Goal: Task Accomplishment & Management: Complete application form

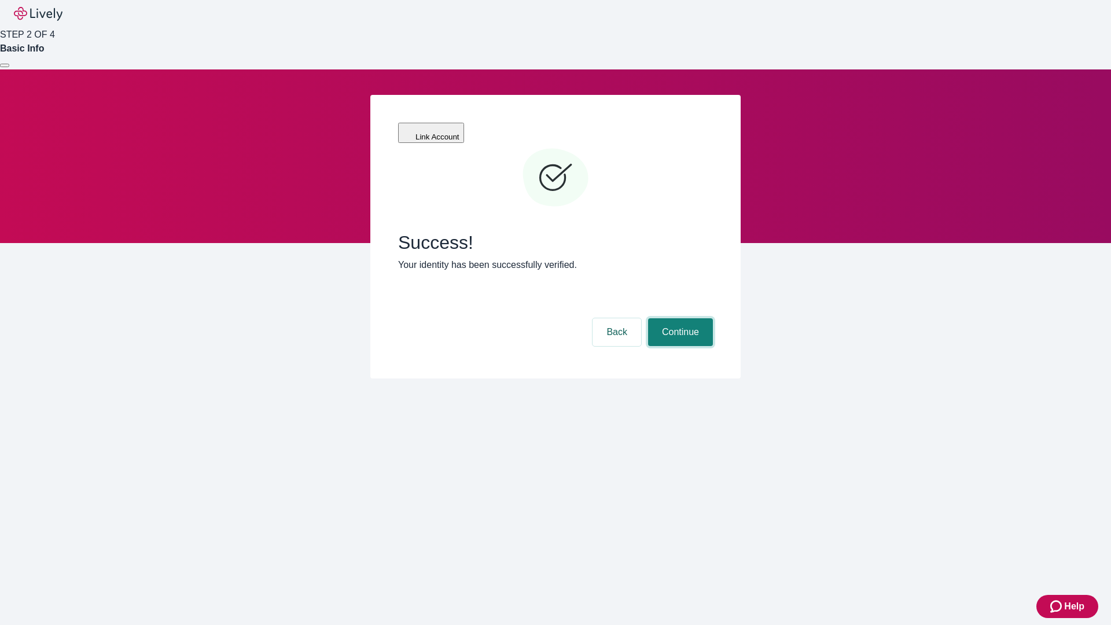
click at [679, 318] on button "Continue" at bounding box center [680, 332] width 65 height 28
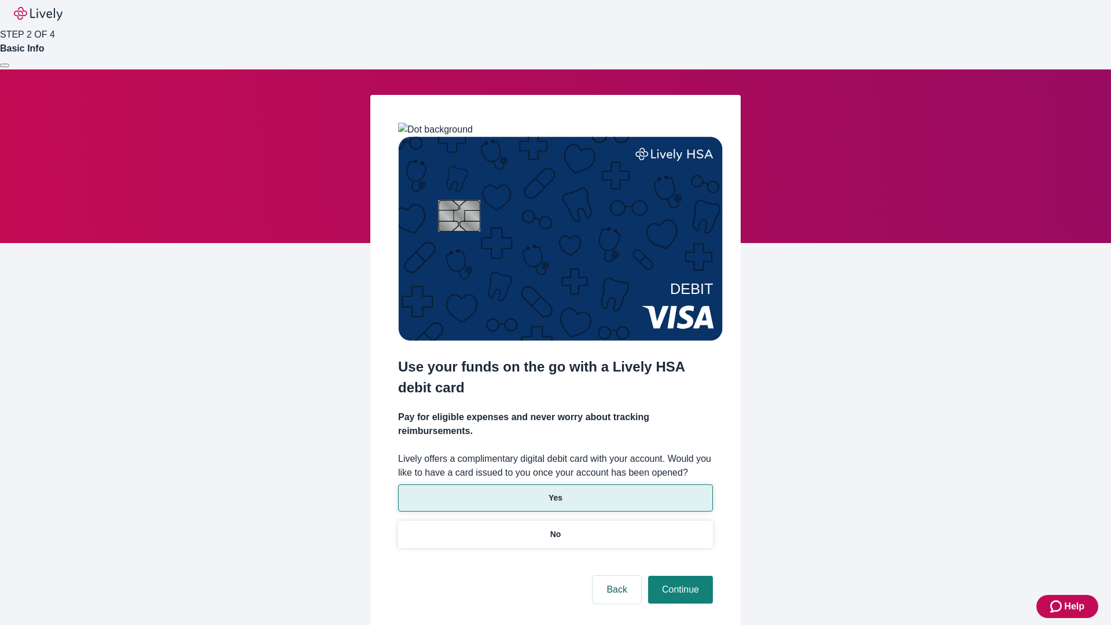
click at [555, 492] on p "Yes" at bounding box center [555, 498] width 14 height 12
click at [679, 576] on button "Continue" at bounding box center [680, 590] width 65 height 28
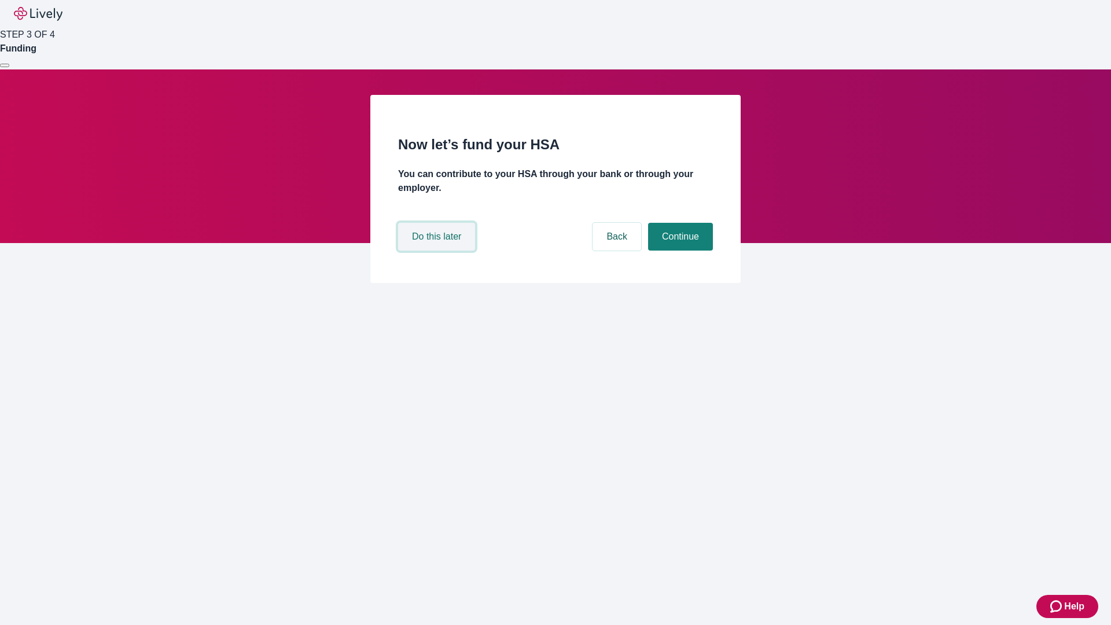
click at [438, 250] on button "Do this later" at bounding box center [436, 237] width 77 height 28
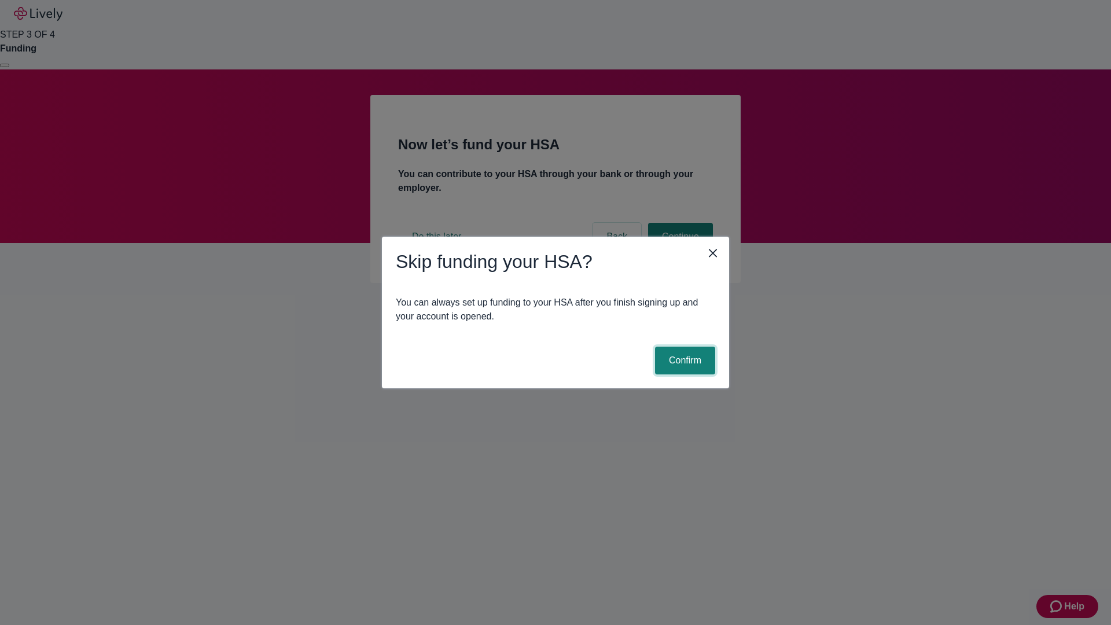
click at [683, 360] on button "Confirm" at bounding box center [685, 361] width 60 height 28
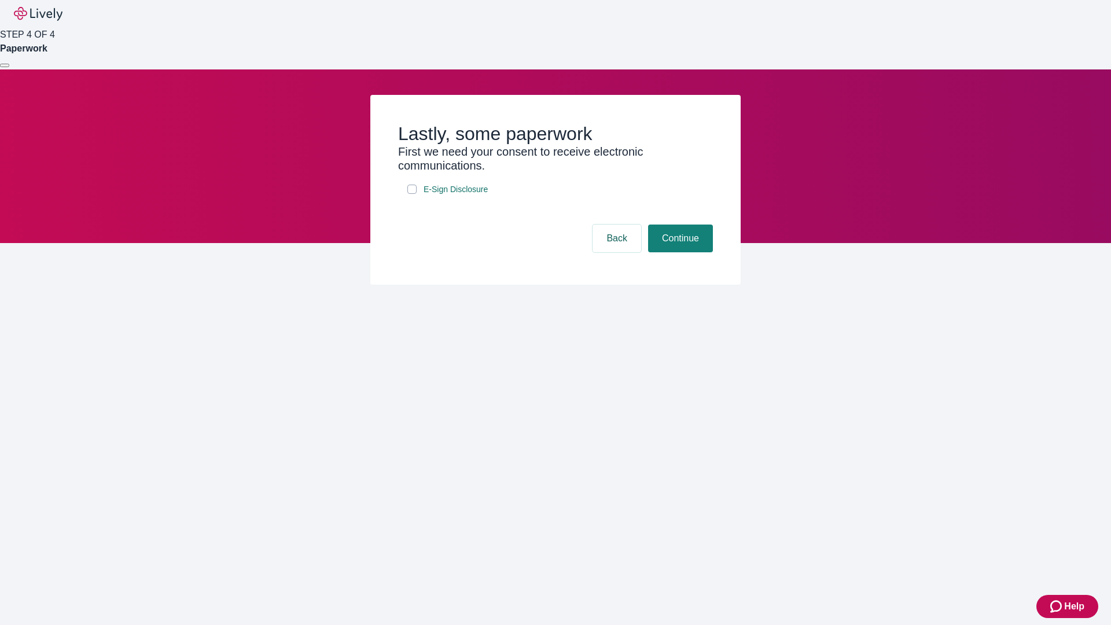
click at [412, 194] on input "E-Sign Disclosure" at bounding box center [411, 189] width 9 height 9
checkbox input "true"
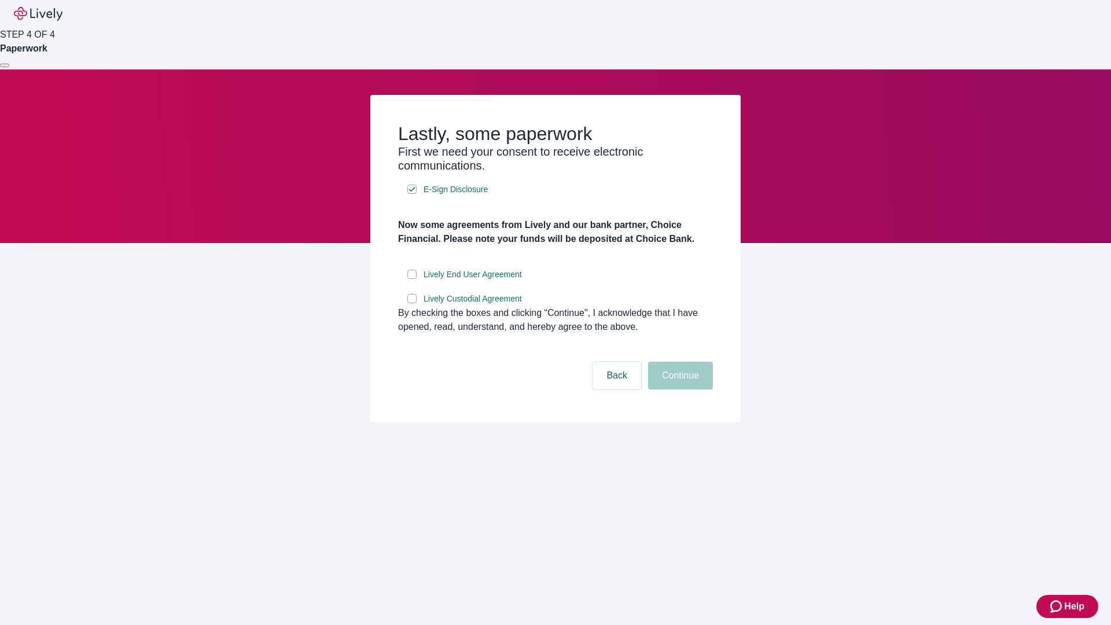
click at [412, 279] on input "Lively End User Agreement" at bounding box center [411, 274] width 9 height 9
checkbox input "true"
click at [412, 303] on input "Lively Custodial Agreement" at bounding box center [411, 298] width 9 height 9
checkbox input "true"
click at [679, 389] on button "Continue" at bounding box center [680, 376] width 65 height 28
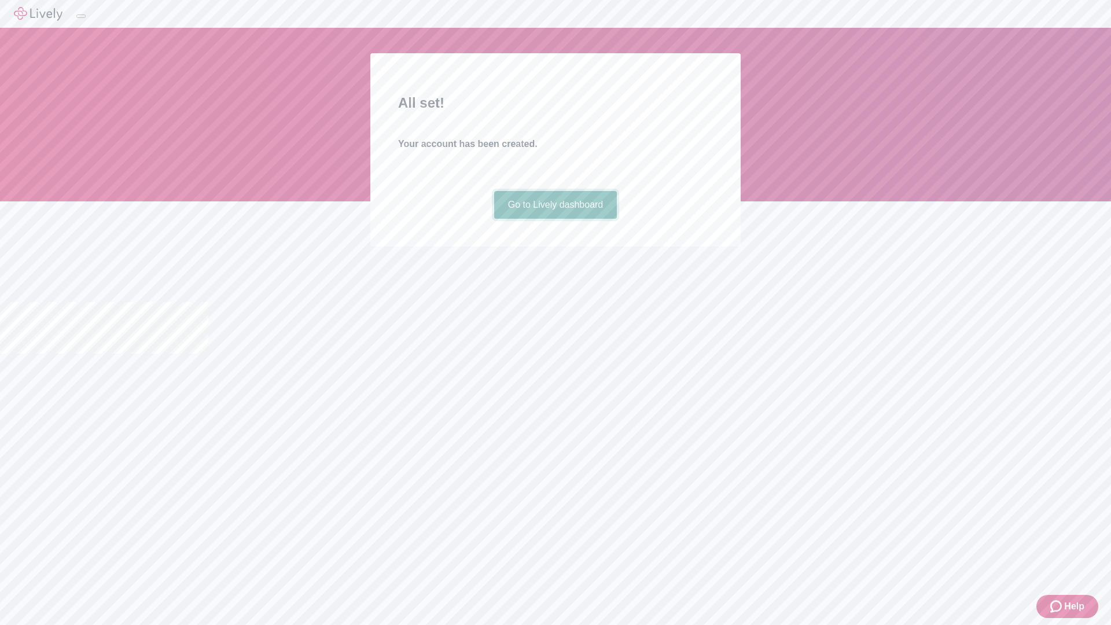
click at [555, 219] on link "Go to Lively dashboard" at bounding box center [555, 205] width 123 height 28
